Goal: Task Accomplishment & Management: Complete application form

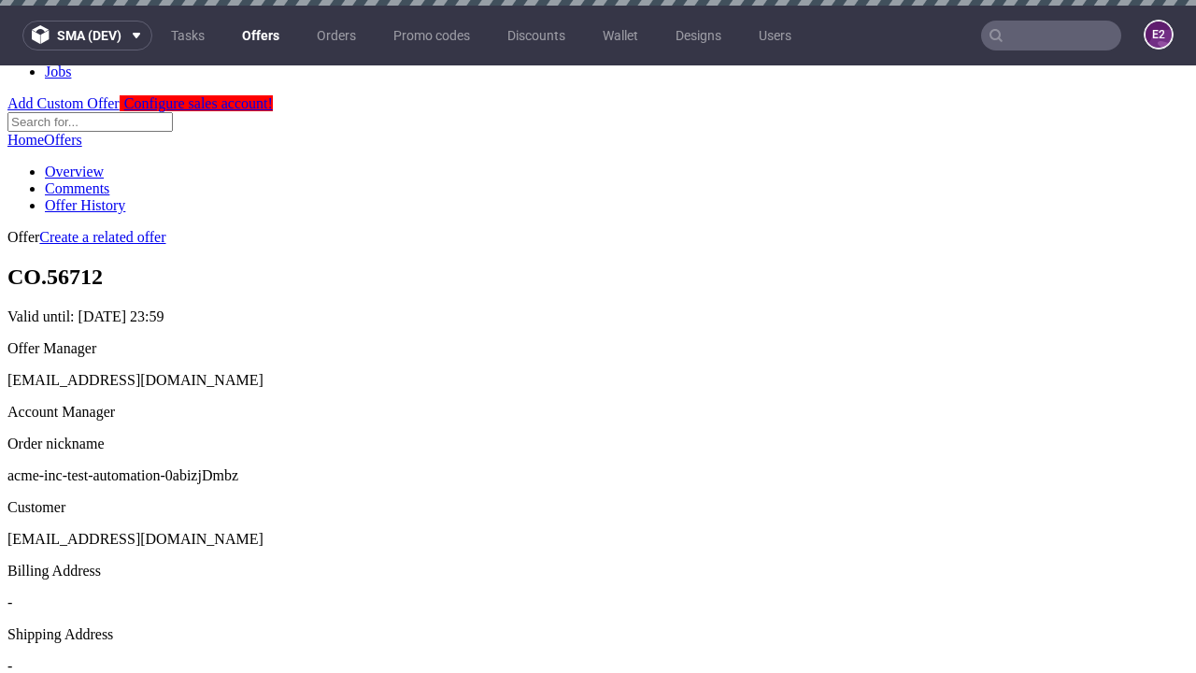
scroll to position [6, 0]
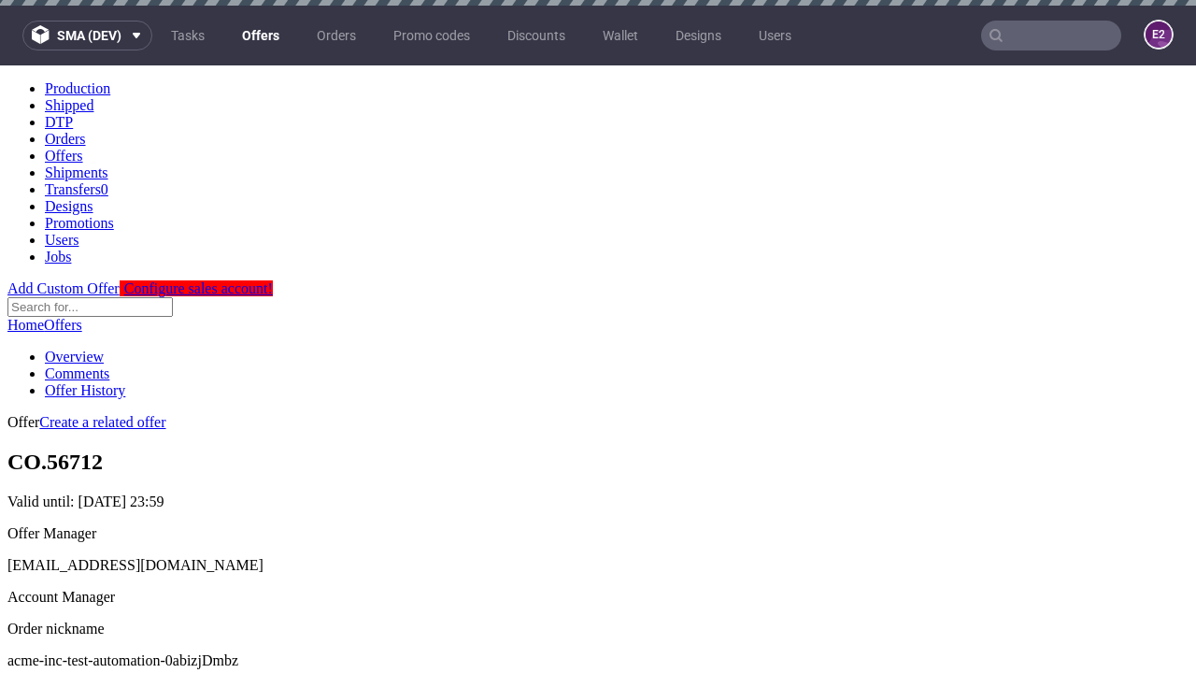
scroll to position [6, 0]
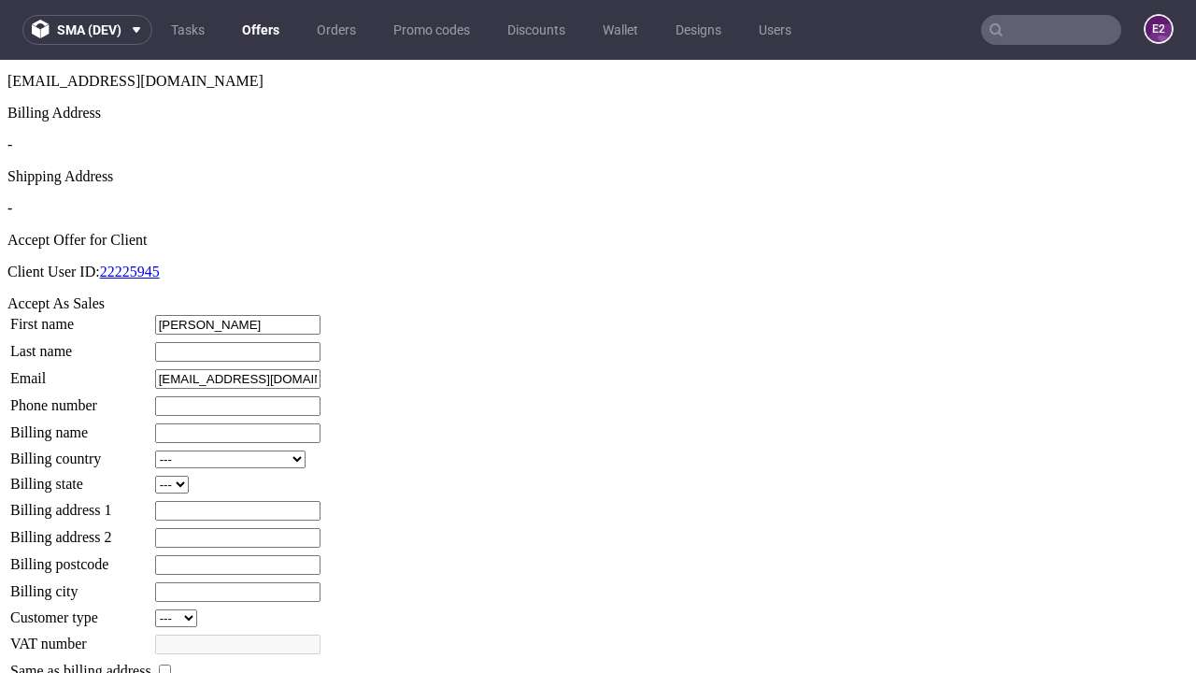
type input "[PERSON_NAME]"
type input "Kassulke"
type input "1509813888"
type input "[PERSON_NAME][DEMOGRAPHIC_DATA][PERSON_NAME]"
select select "13"
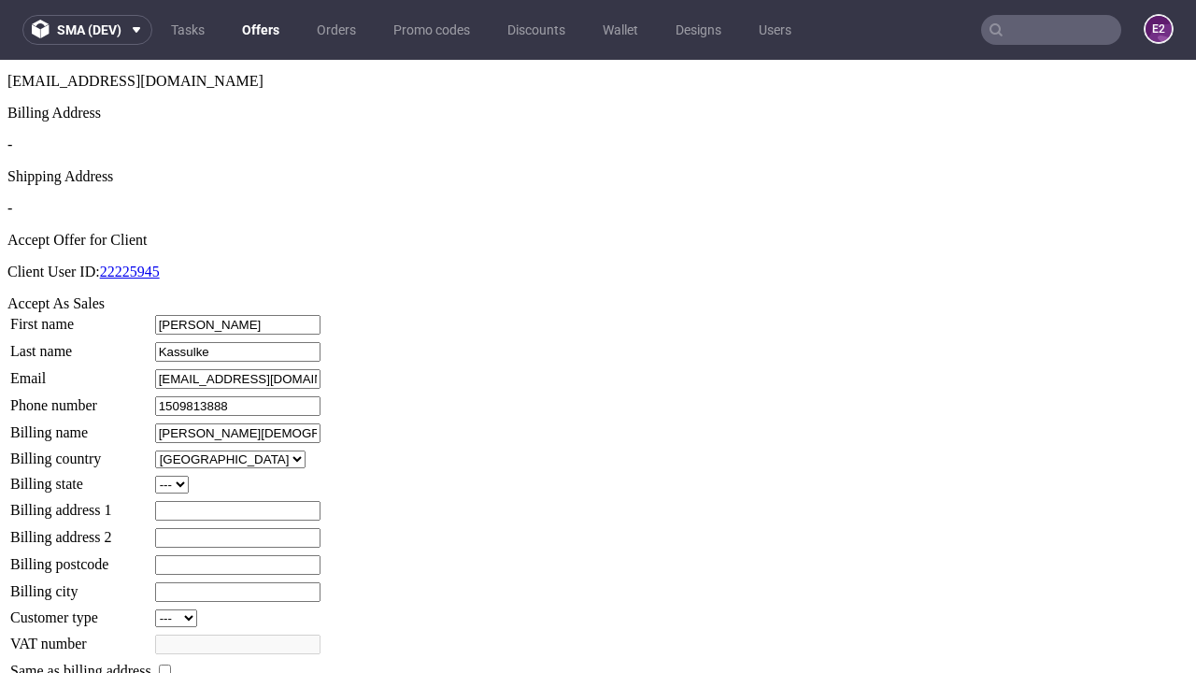
type input "[PERSON_NAME][DEMOGRAPHIC_DATA][PERSON_NAME]"
type input "[STREET_ADDRESS]"
select select "132"
type input "[STREET_ADDRESS]"
type input "JT4 2AI"
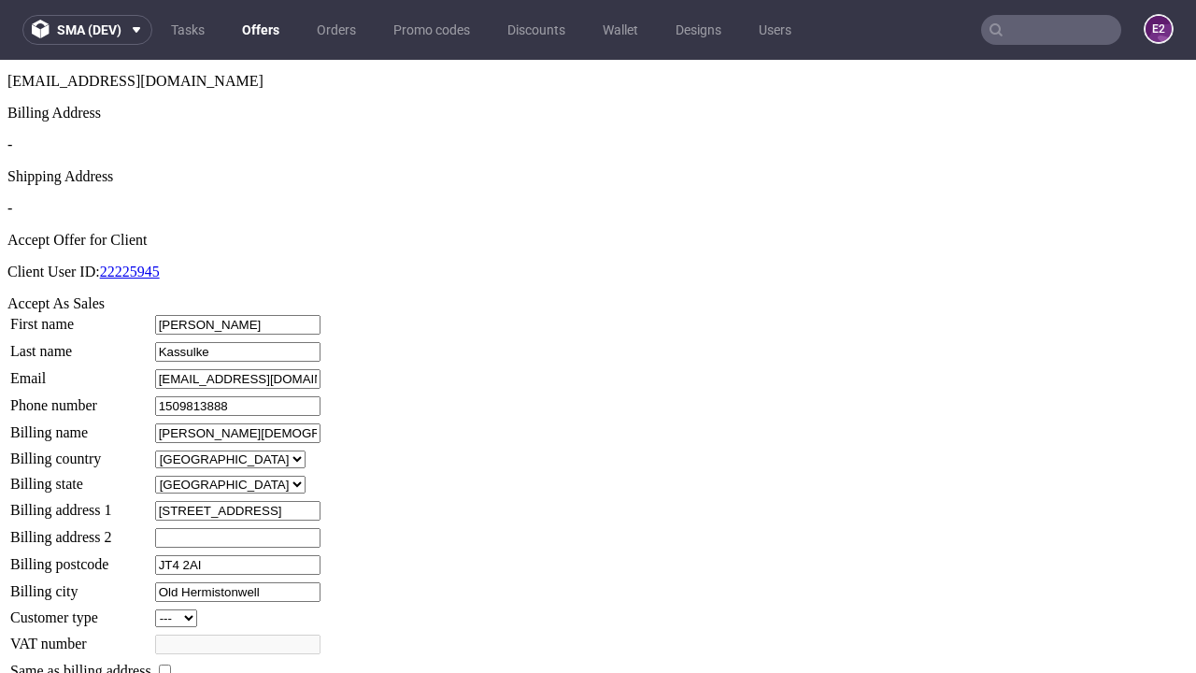
type input "Old Hermistonwell"
click at [171, 664] on input "checkbox" at bounding box center [165, 670] width 12 height 12
checkbox input "true"
type input "[PERSON_NAME][DEMOGRAPHIC_DATA][PERSON_NAME]"
select select "13"
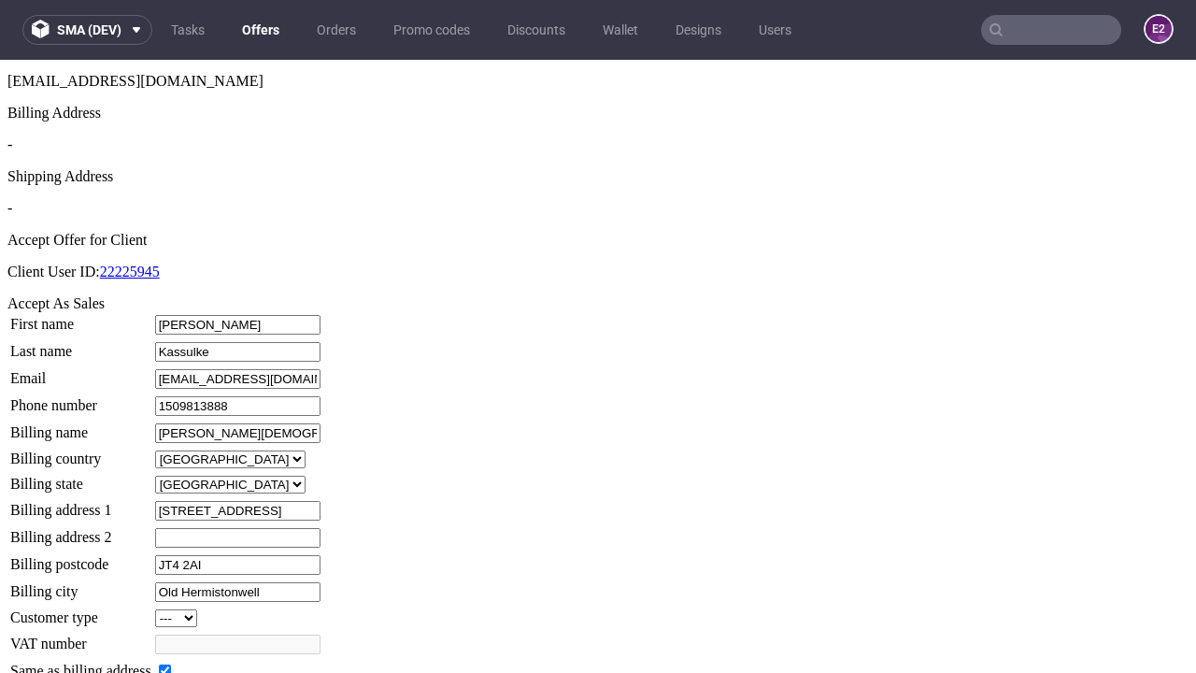
type input "[STREET_ADDRESS]"
type input "JT4 2AI"
type input "Old Hermistonwell"
select select "132"
